Goal: Task Accomplishment & Management: Manage account settings

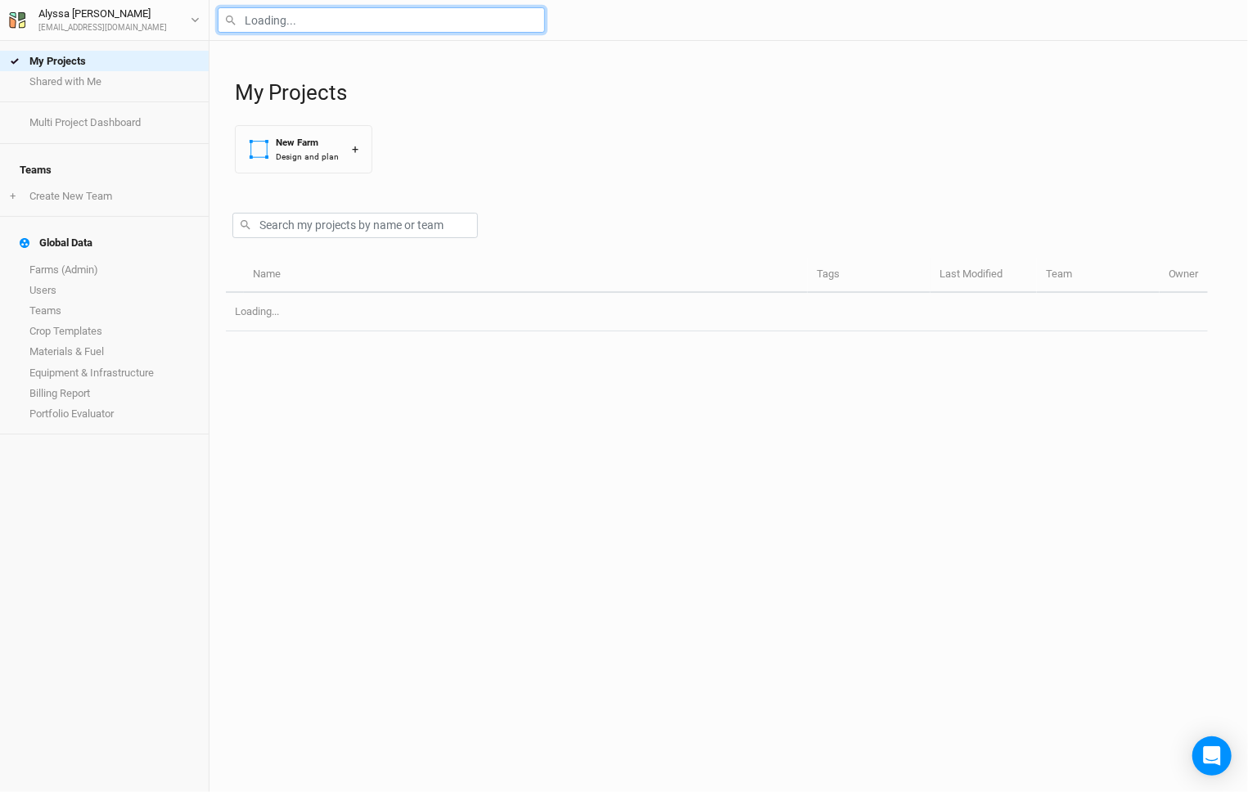
click at [407, 10] on input "text" at bounding box center [381, 19] width 327 height 25
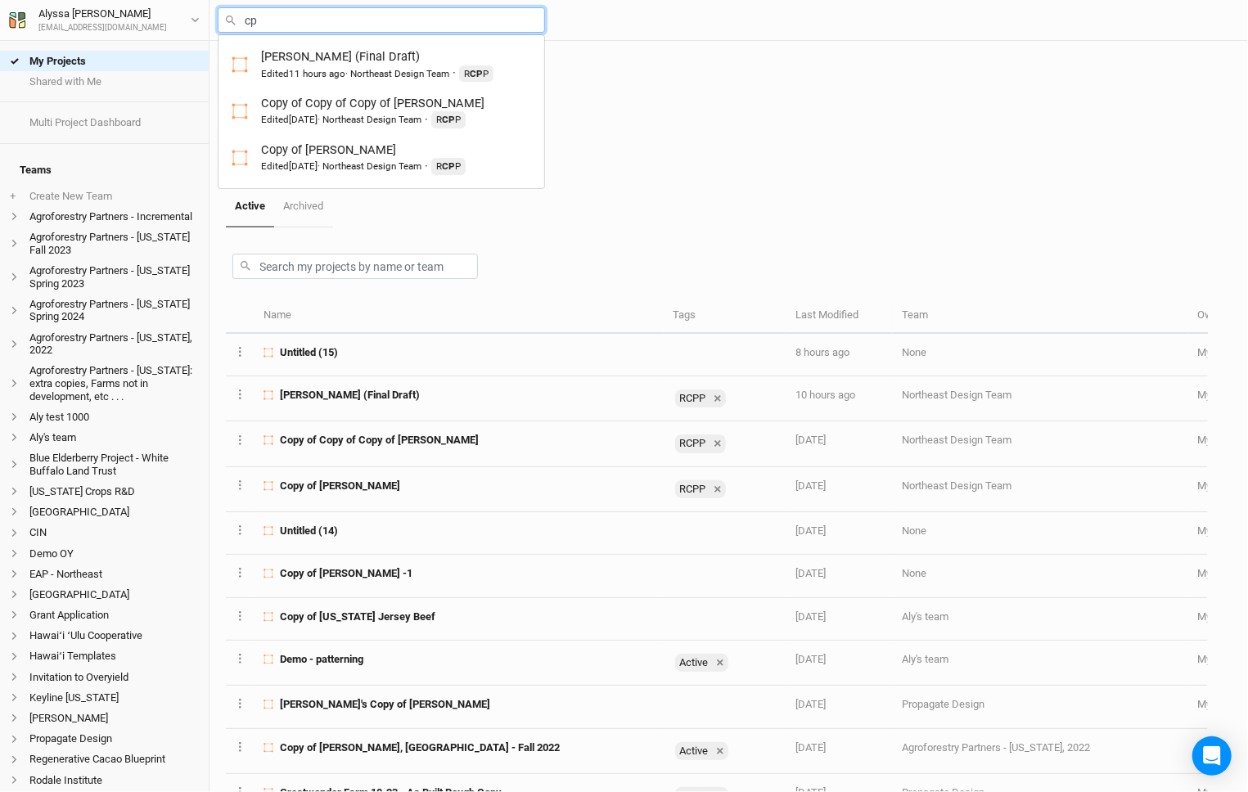
type input "c"
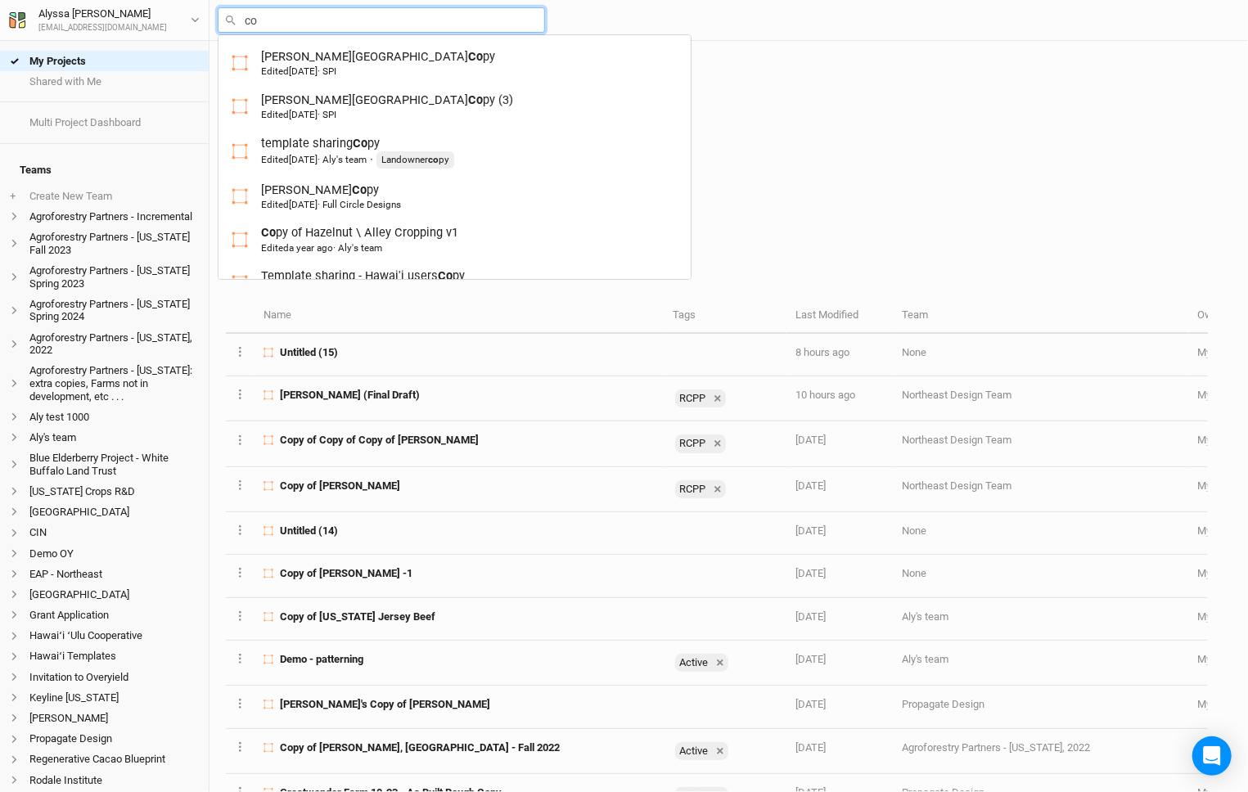
type input "cof"
type input "coffelt (Final Draft)"
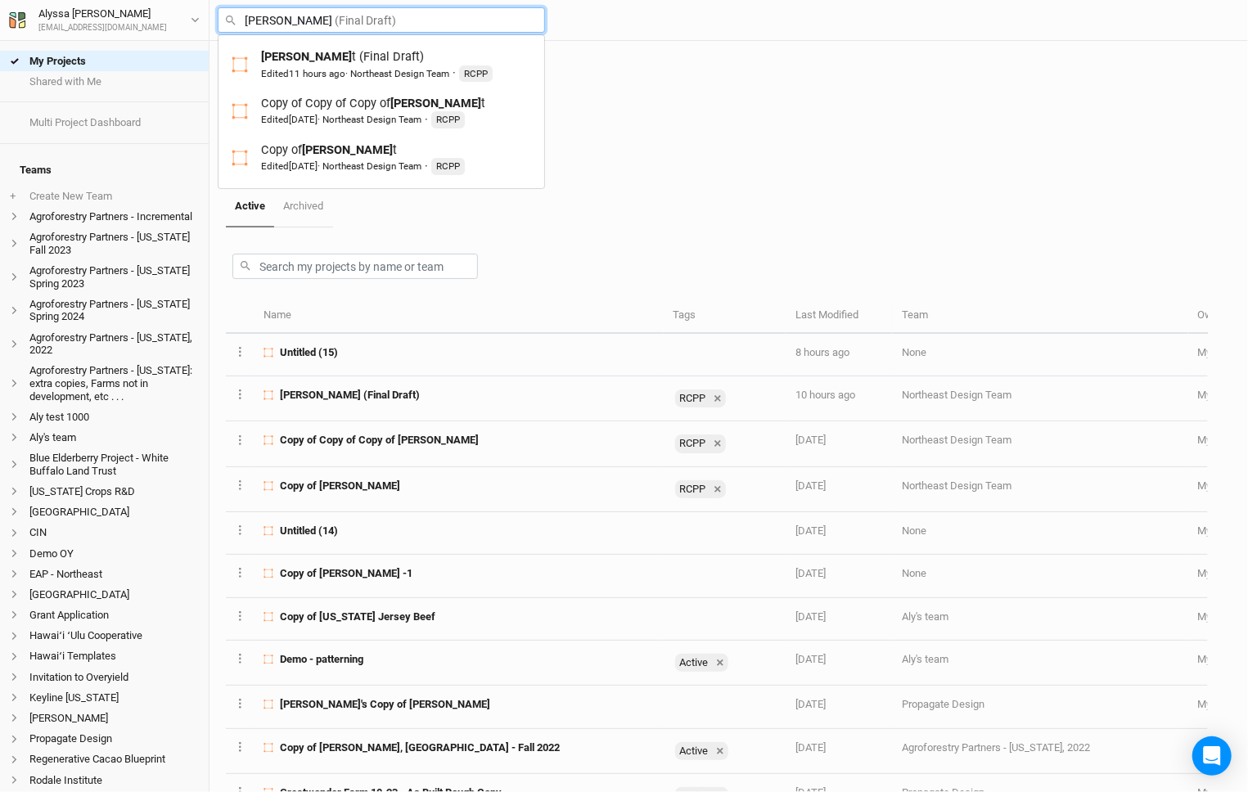
type input "coffelt"
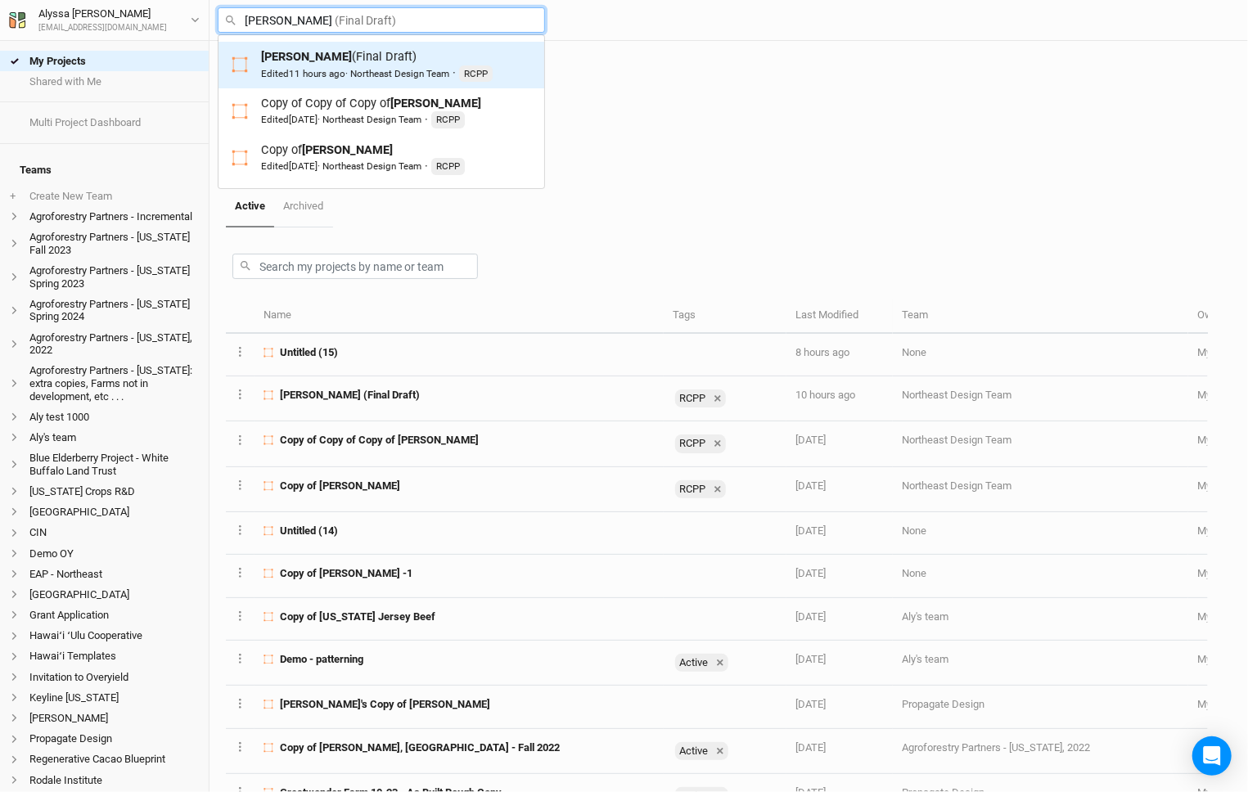
click at [388, 74] on div "Edited 11 hours ago · Northeast Design Team" at bounding box center [355, 73] width 188 height 13
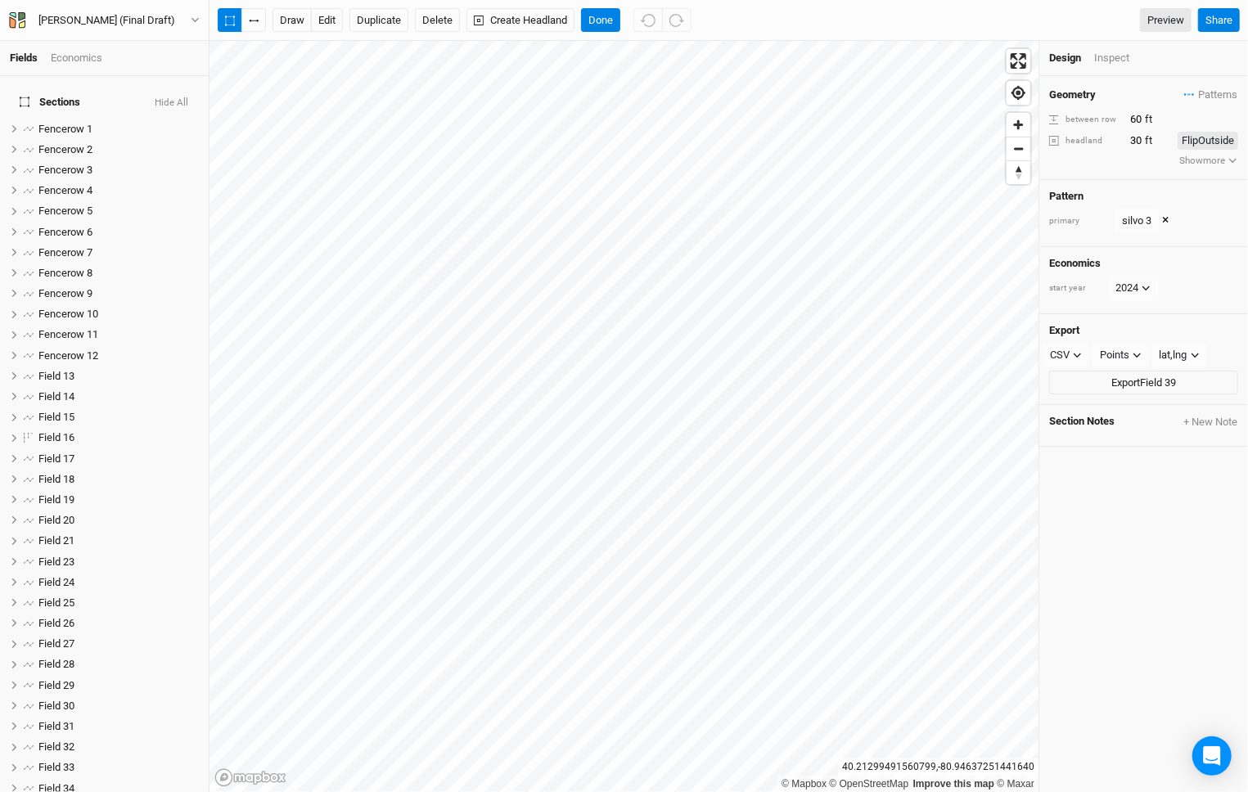
scroll to position [447, 0]
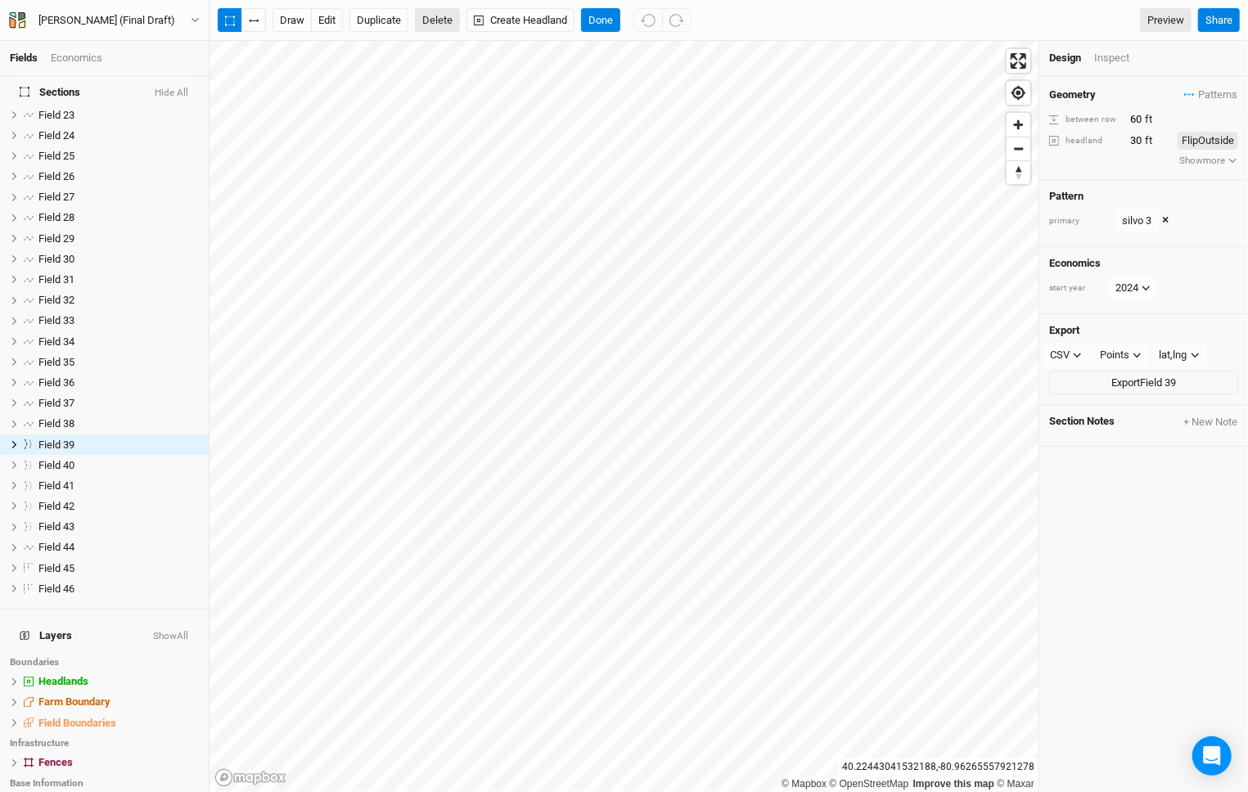
click at [431, 19] on button "Delete" at bounding box center [437, 20] width 45 height 25
click at [509, 12] on button "Confirm" at bounding box center [487, 20] width 51 height 25
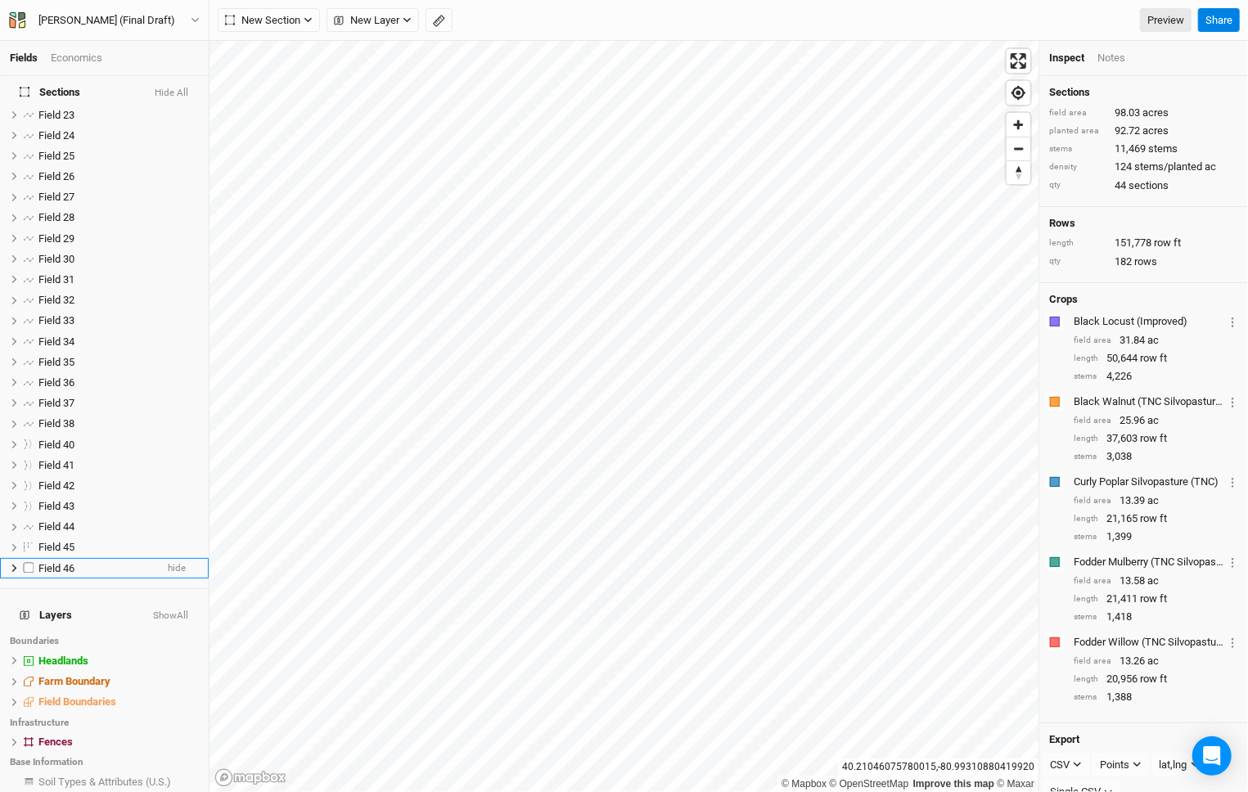
click at [32, 558] on label at bounding box center [29, 568] width 20 height 20
click at [32, 563] on input "checkbox" at bounding box center [29, 568] width 11 height 11
checkbox input "true"
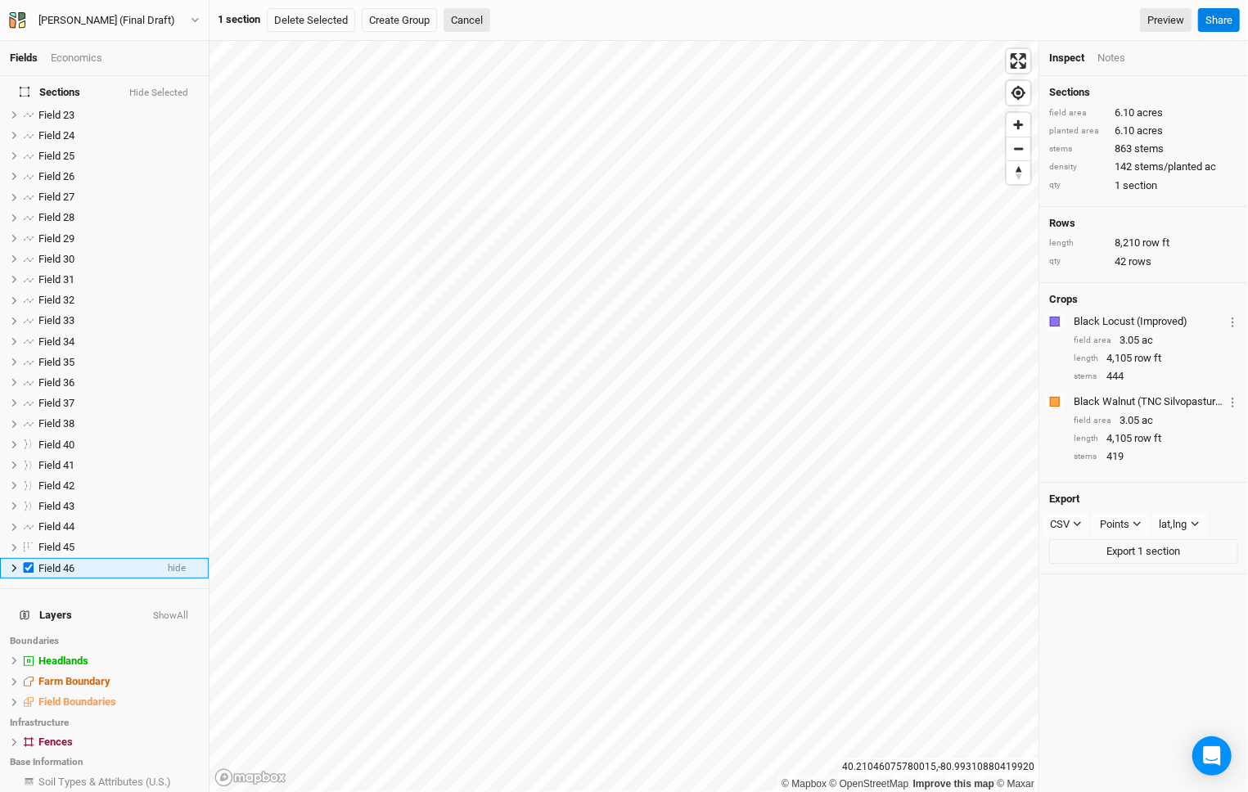
scroll to position [519, 0]
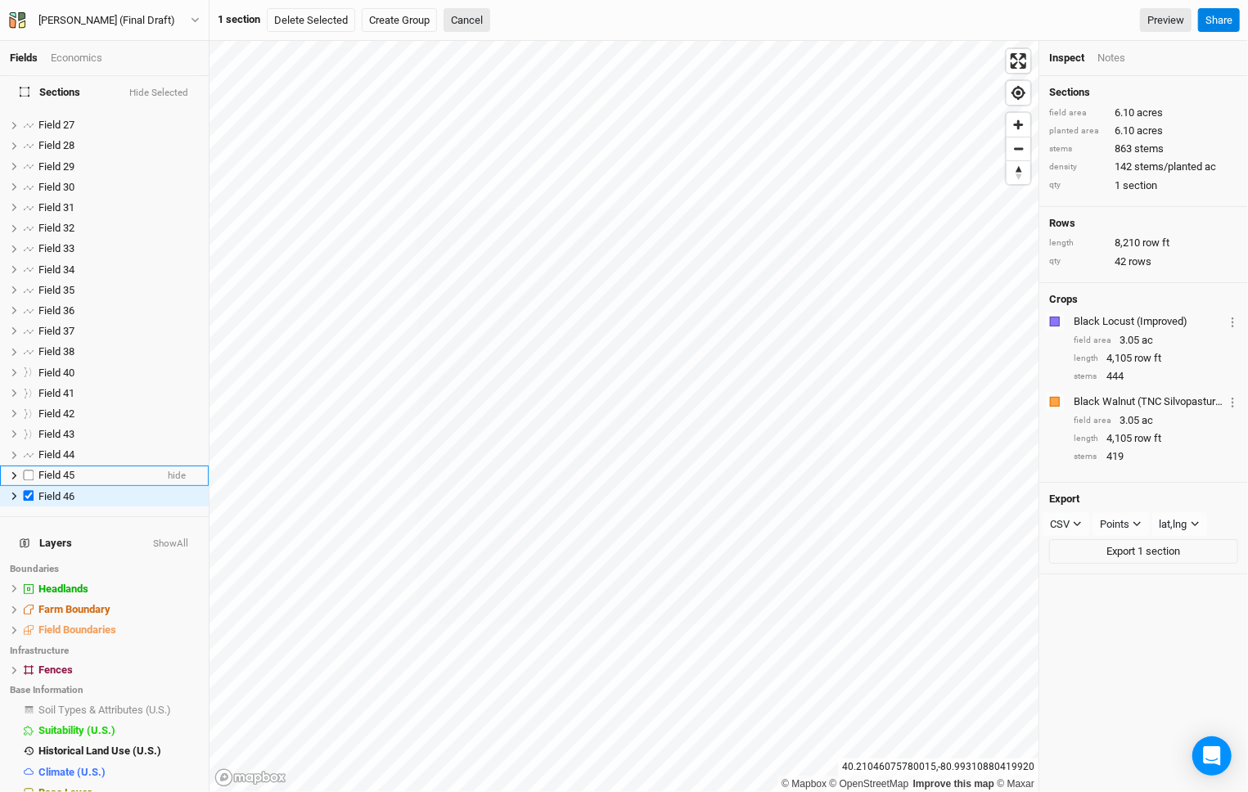
click at [30, 466] on label at bounding box center [29, 476] width 20 height 20
click at [30, 470] on input "checkbox" at bounding box center [29, 475] width 11 height 11
checkbox input "true"
click at [30, 450] on label at bounding box center [29, 455] width 20 height 20
click at [30, 450] on input "checkbox" at bounding box center [29, 455] width 11 height 11
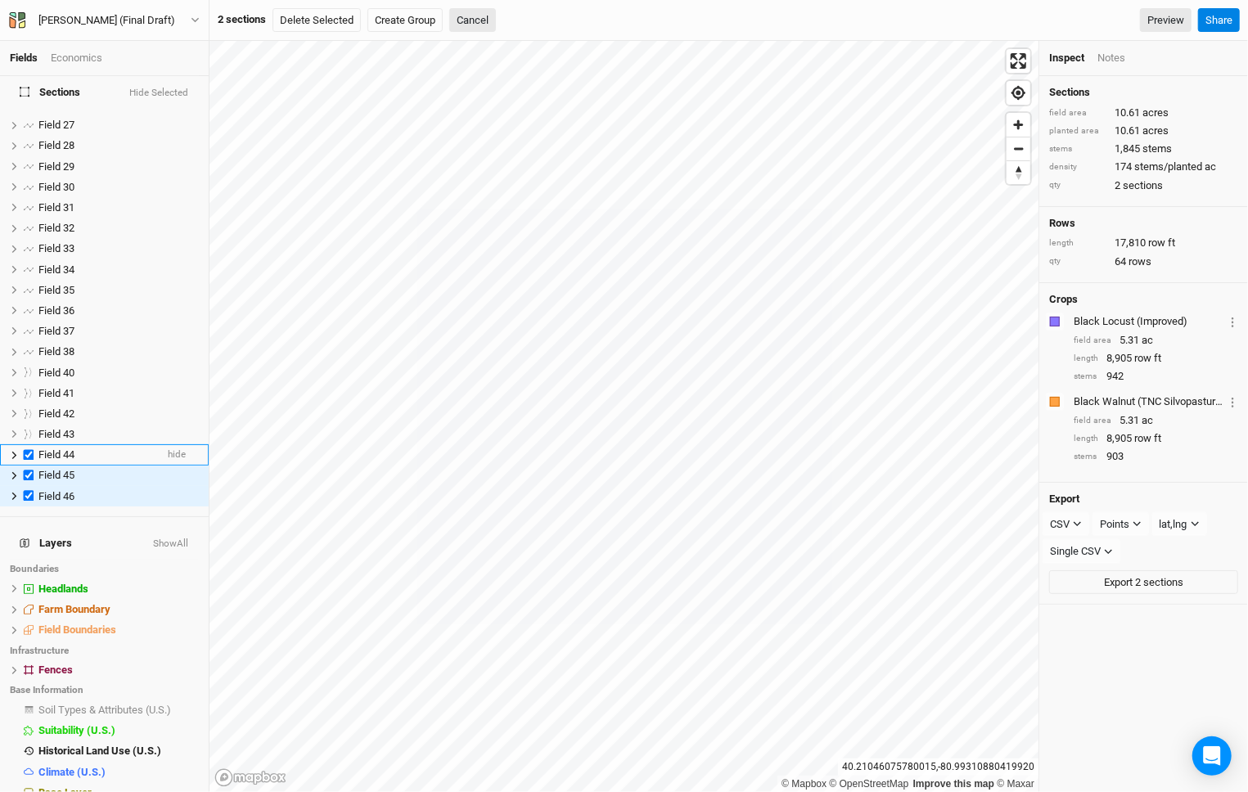
checkbox input "true"
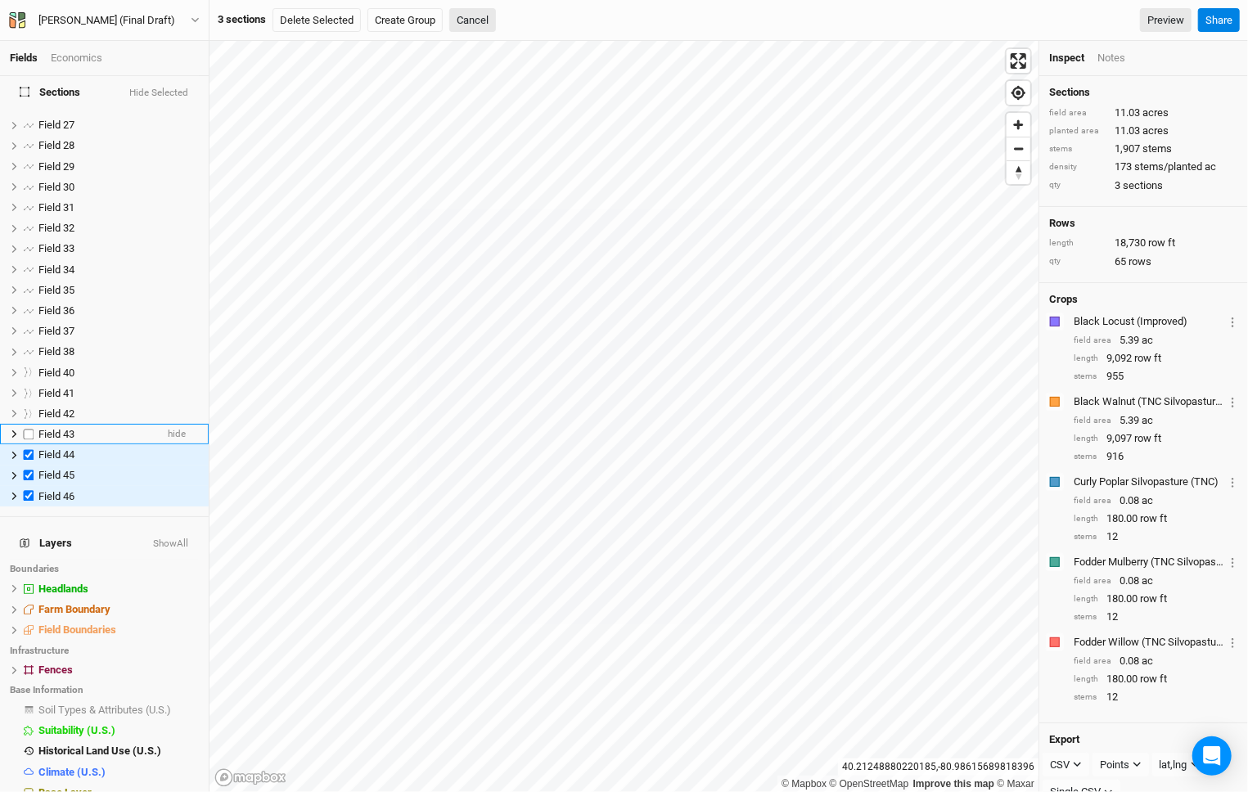
click at [27, 424] on label at bounding box center [29, 434] width 20 height 20
click at [27, 429] on input "checkbox" at bounding box center [29, 434] width 11 height 11
checkbox input "true"
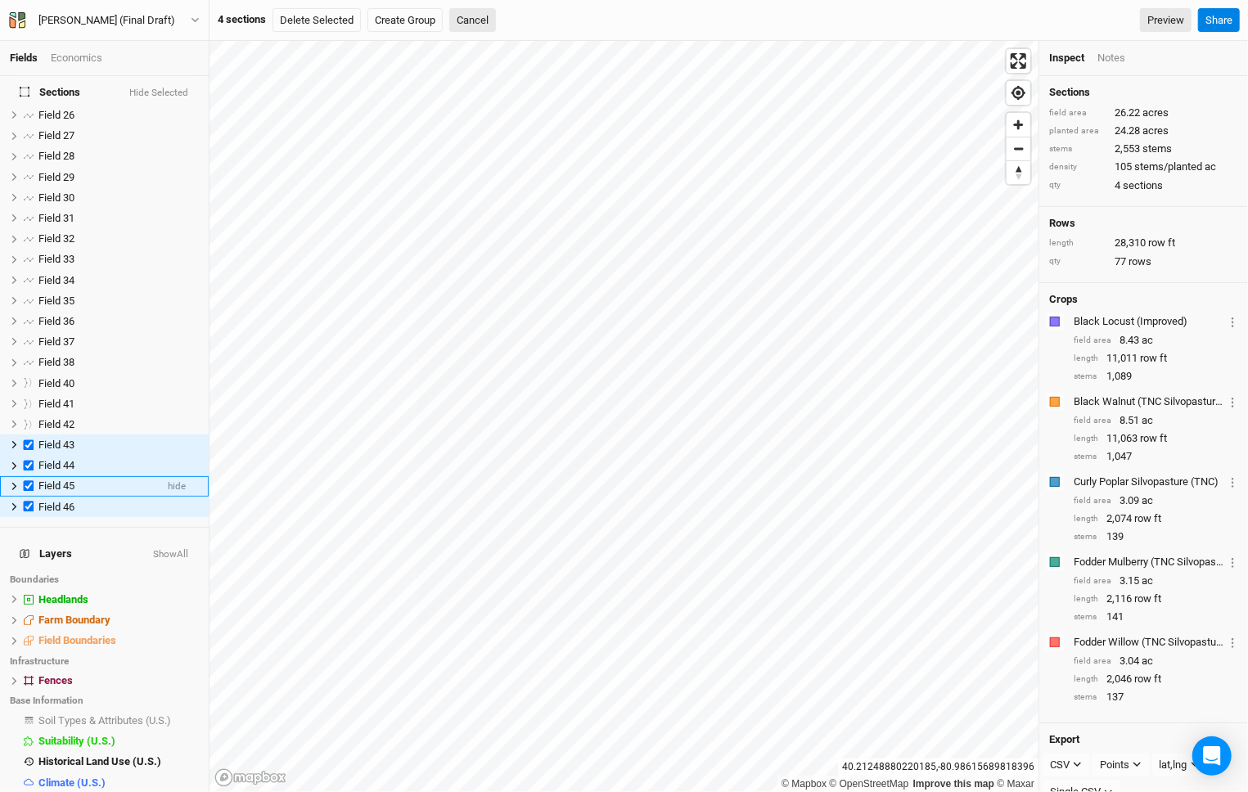
click at [28, 478] on label at bounding box center [29, 486] width 20 height 20
click at [28, 481] on input "checkbox" at bounding box center [29, 486] width 11 height 11
checkbox input "false"
click at [31, 500] on label at bounding box center [29, 507] width 20 height 20
click at [31, 502] on input "checkbox" at bounding box center [29, 507] width 11 height 11
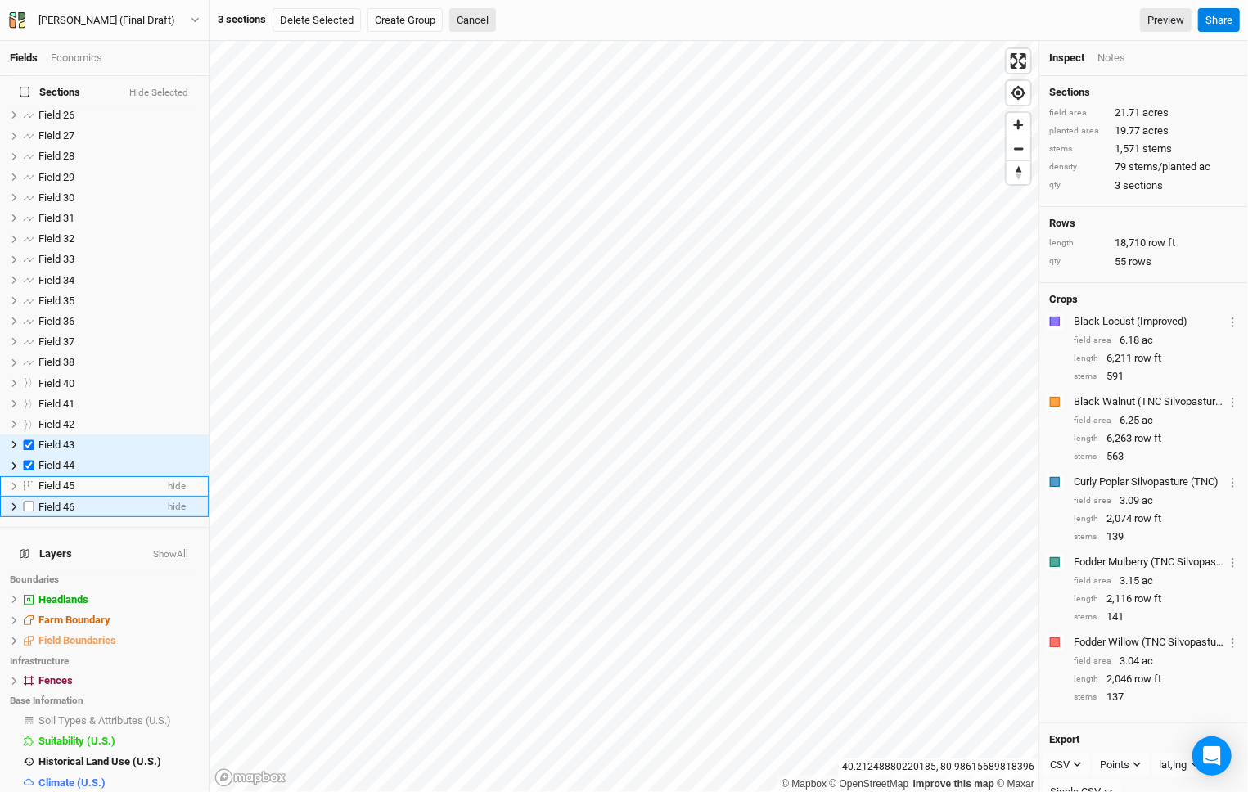
checkbox input "false"
click at [29, 456] on label at bounding box center [29, 466] width 20 height 20
click at [29, 461] on input "checkbox" at bounding box center [29, 466] width 11 height 11
checkbox input "false"
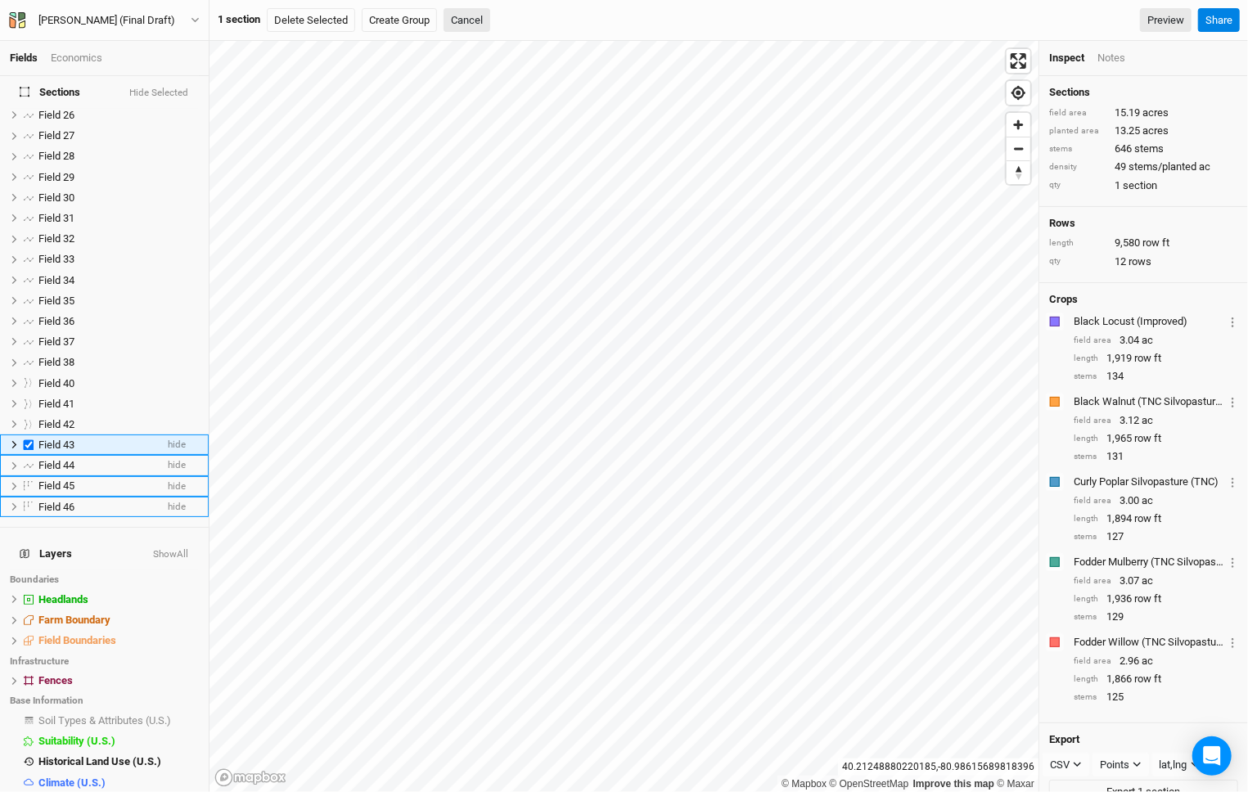
click at [29, 434] on label at bounding box center [29, 444] width 20 height 20
click at [29, 439] on input "checkbox" at bounding box center [29, 444] width 11 height 11
checkbox input "false"
